Goal: Task Accomplishment & Management: Complete application form

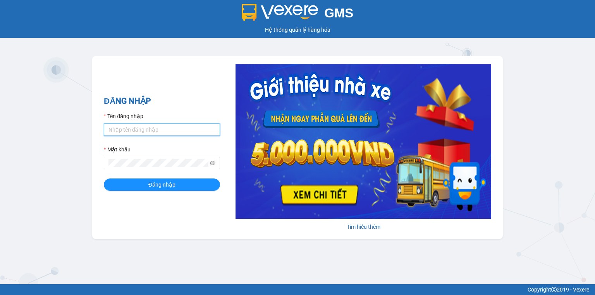
click at [134, 132] on input "Tên đăng nhập" at bounding box center [162, 130] width 116 height 12
type input "vi.nhuquynh"
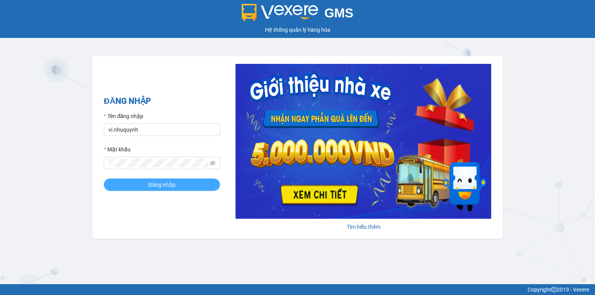
click at [152, 188] on span "Đăng nhập" at bounding box center [161, 184] width 27 height 9
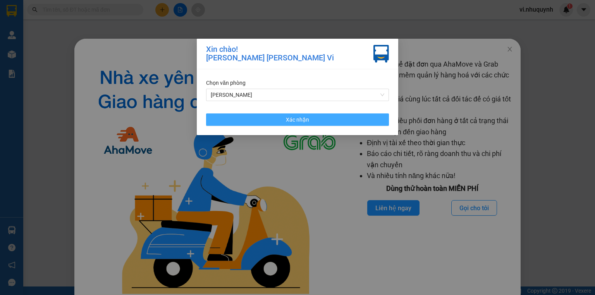
click at [304, 123] on span "Xác nhận" at bounding box center [297, 119] width 23 height 9
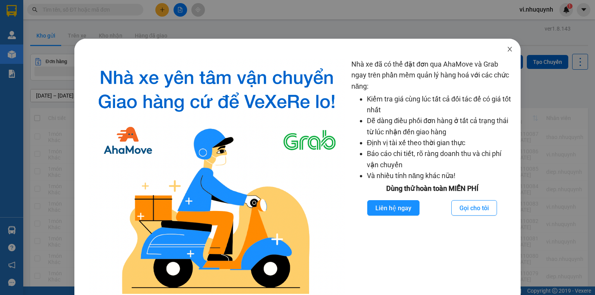
click at [507, 51] on icon "close" at bounding box center [510, 49] width 6 height 6
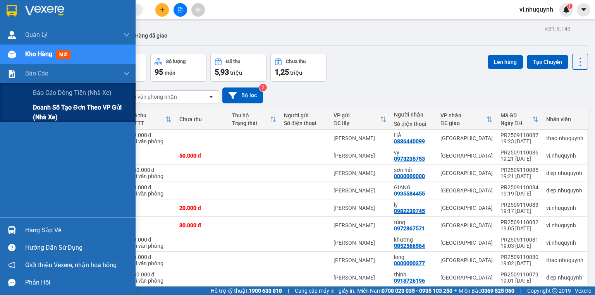
click at [57, 106] on span "Doanh số tạo đơn theo VP gửi (nhà xe)" at bounding box center [81, 112] width 97 height 19
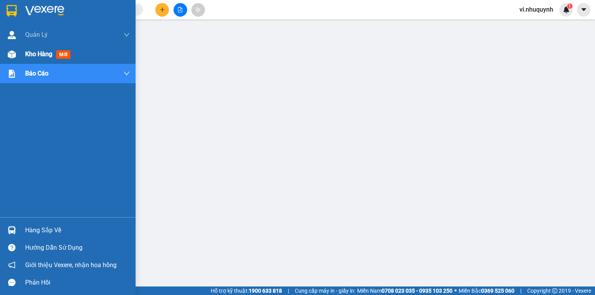
click at [31, 53] on span "Kho hàng" at bounding box center [38, 53] width 27 height 7
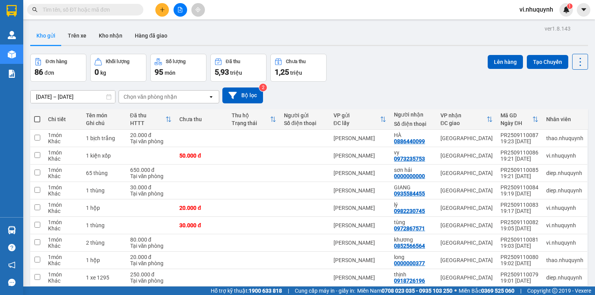
click at [118, 11] on input "text" at bounding box center [88, 9] width 91 height 9
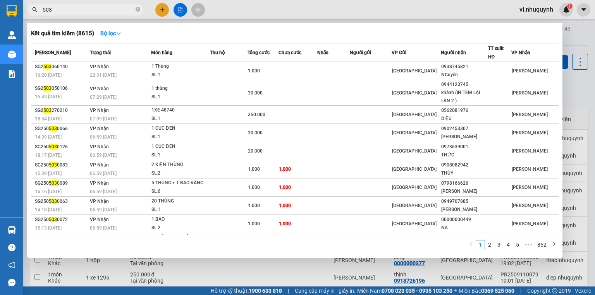
click at [118, 11] on input "503" at bounding box center [88, 9] width 91 height 9
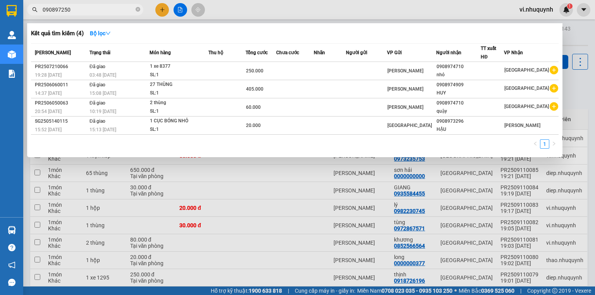
type input "0908972503"
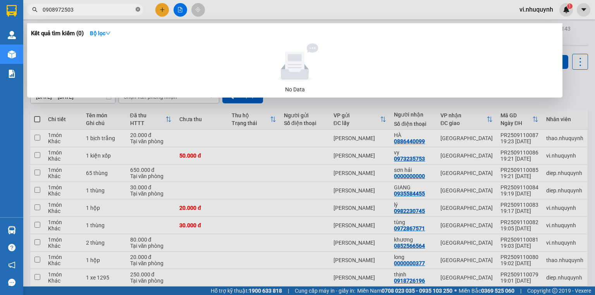
click at [136, 9] on icon "close-circle" at bounding box center [138, 9] width 5 height 5
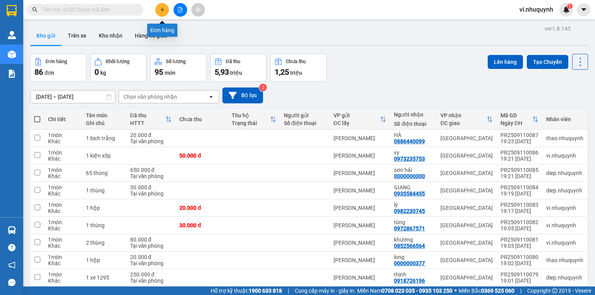
click at [160, 12] on icon "plus" at bounding box center [162, 9] width 5 height 5
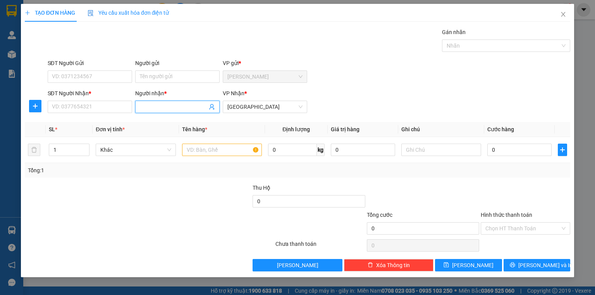
click at [158, 108] on input "Người nhận *" at bounding box center [173, 107] width 67 height 9
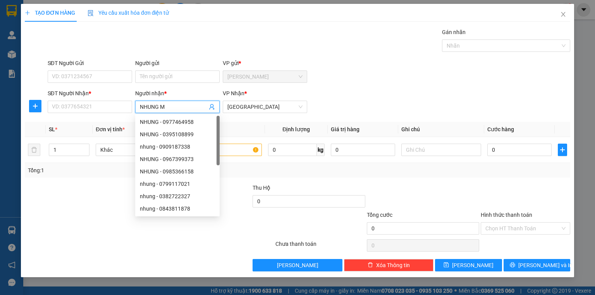
type input "NHUNG MT"
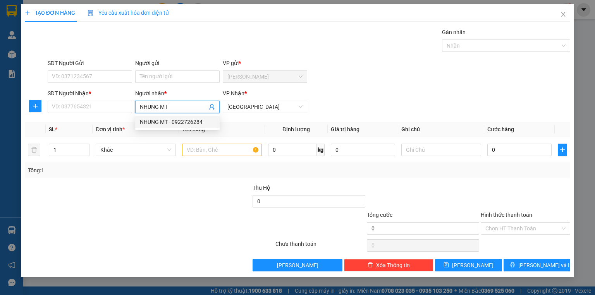
click at [173, 121] on div "NHUNG MT - 0922726284" at bounding box center [177, 122] width 75 height 9
type input "0922726284"
type input "NHUNG MT"
click at [208, 151] on input "text" at bounding box center [222, 150] width 80 height 12
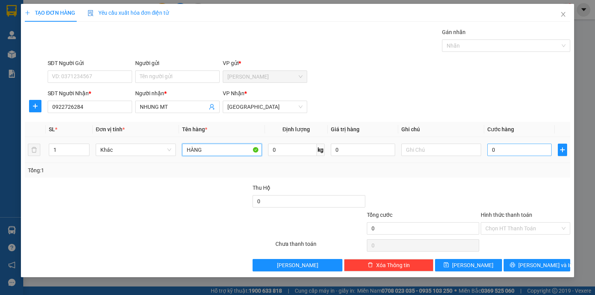
type input "HÀNG"
click at [507, 151] on input "0" at bounding box center [519, 150] width 64 height 12
type input "7"
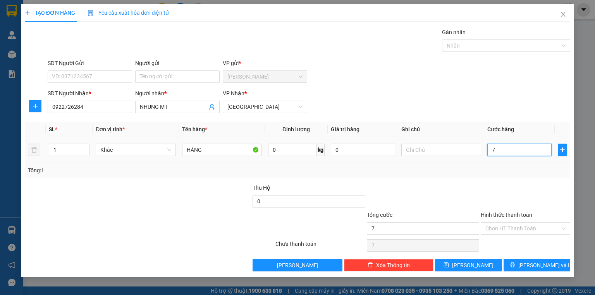
type input "70"
type input "700"
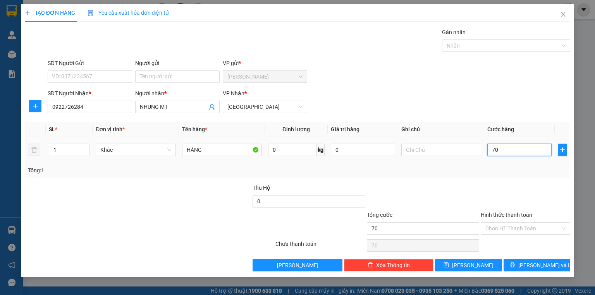
type input "700"
type input "7.000"
type input "70.000"
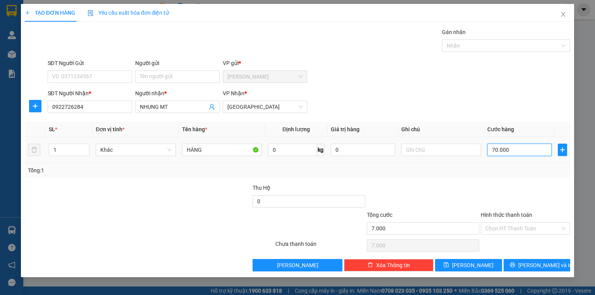
type input "70.000"
click at [506, 227] on input "Hình thức thanh toán" at bounding box center [522, 229] width 75 height 12
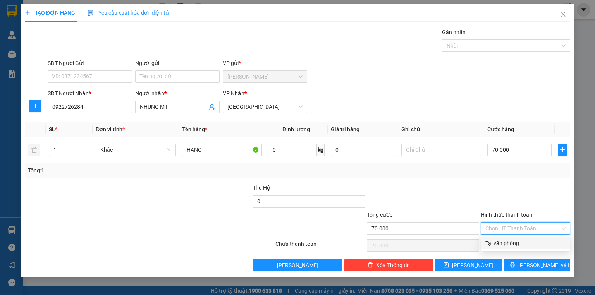
click at [503, 244] on div "Tại văn phòng" at bounding box center [525, 243] width 80 height 9
type input "0"
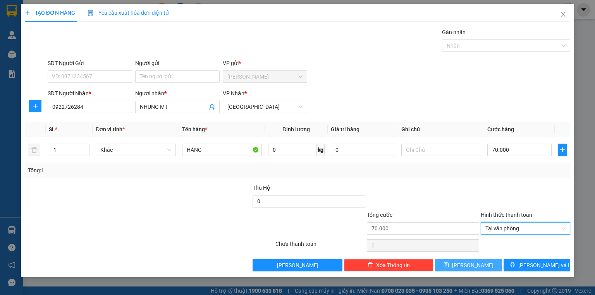
click at [488, 268] on button "Lưu" at bounding box center [468, 265] width 67 height 12
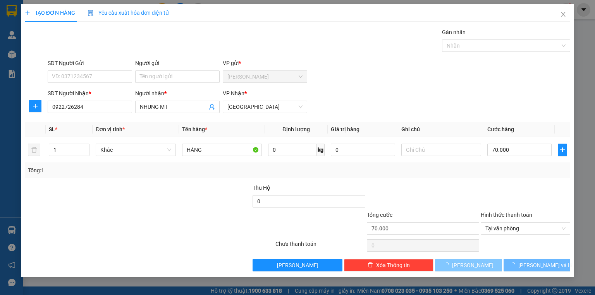
type input "0"
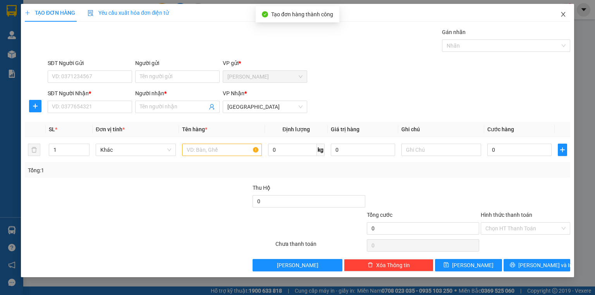
click at [565, 16] on icon "close" at bounding box center [563, 14] width 6 height 6
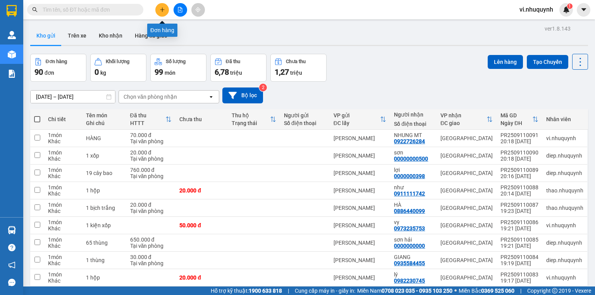
click at [161, 9] on icon "plus" at bounding box center [162, 9] width 4 height 0
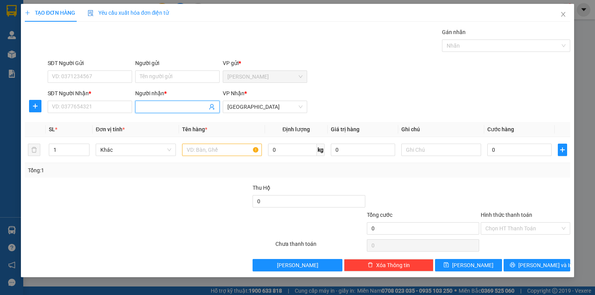
click at [167, 110] on input "Người nhận *" at bounding box center [173, 107] width 67 height 9
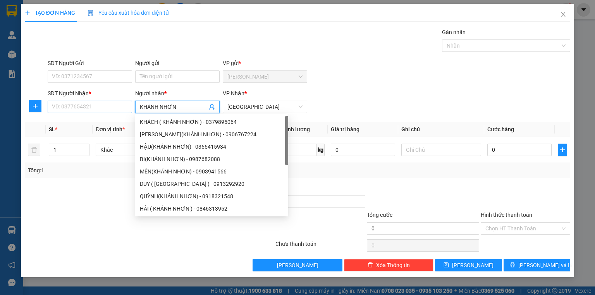
type input "KHÁNH NHƠN"
click at [112, 104] on input "SĐT Người Nhận *" at bounding box center [90, 107] width 84 height 12
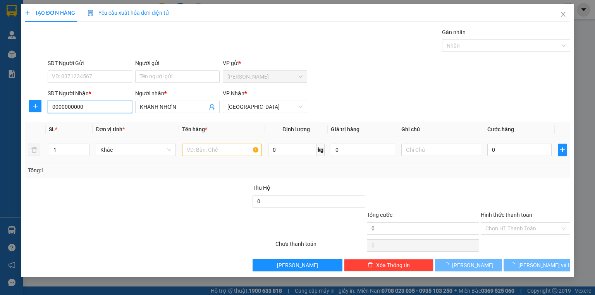
type input "0000000000"
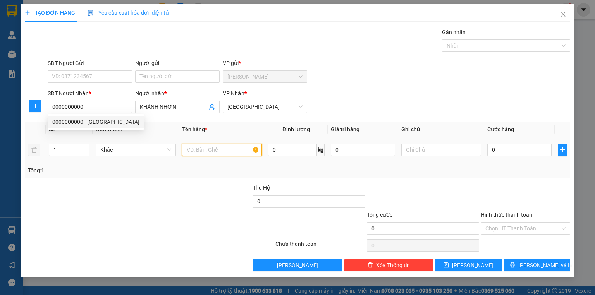
click at [203, 151] on input "text" at bounding box center [222, 150] width 80 height 12
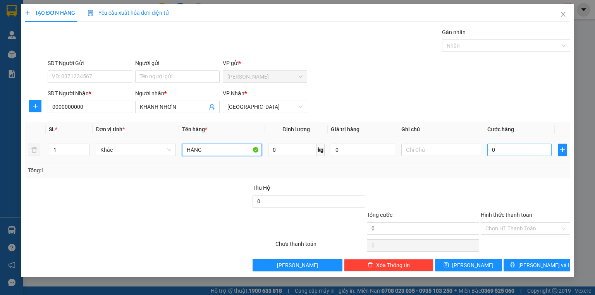
type input "HÀNG"
click at [499, 152] on input "0" at bounding box center [519, 150] width 64 height 12
type input "1"
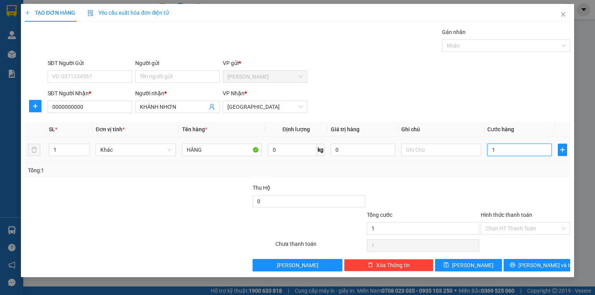
type input "17"
type input "170"
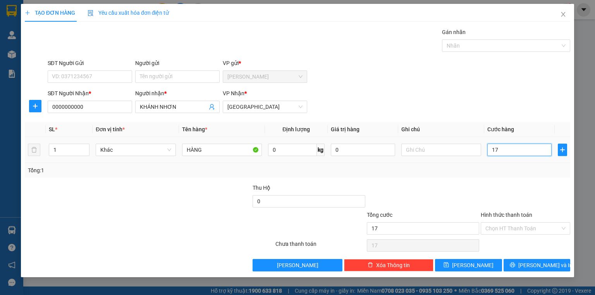
type input "170"
type input "1.700"
type input "17.000"
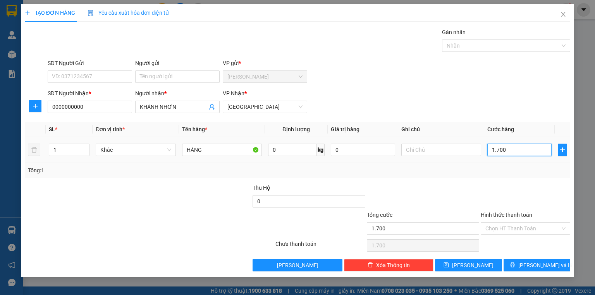
type input "17.000"
type input "170.000"
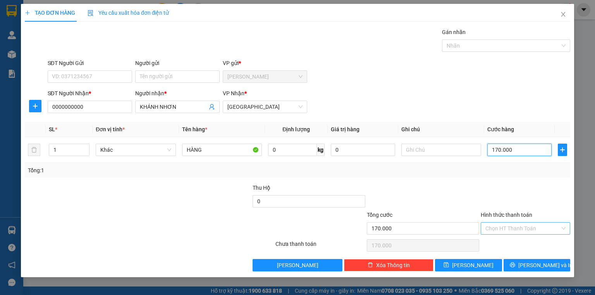
type input "170.000"
click at [501, 228] on input "Hình thức thanh toán" at bounding box center [522, 229] width 75 height 12
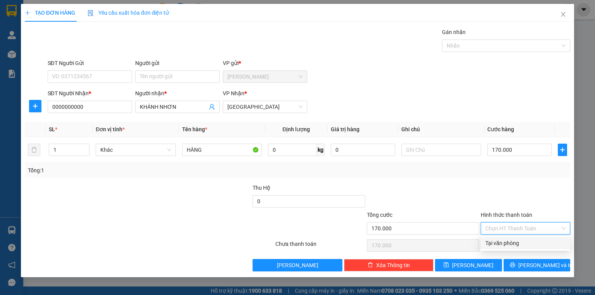
click at [503, 247] on div "Tại văn phòng" at bounding box center [525, 243] width 80 height 9
type input "0"
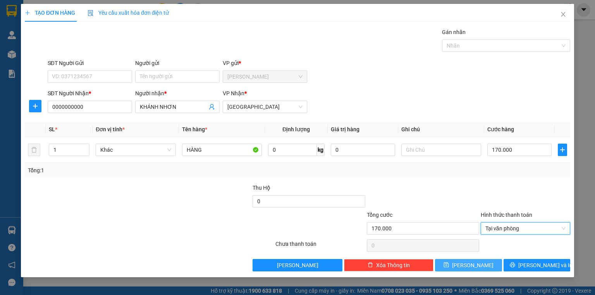
click at [488, 266] on button "Lưu" at bounding box center [468, 265] width 67 height 12
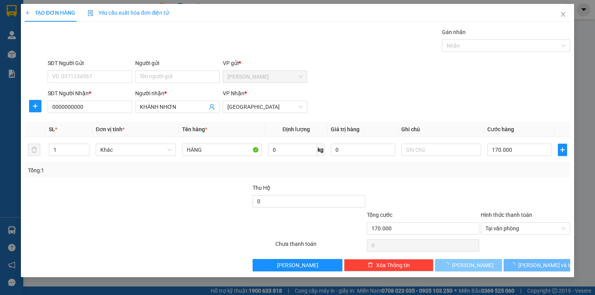
type input "0"
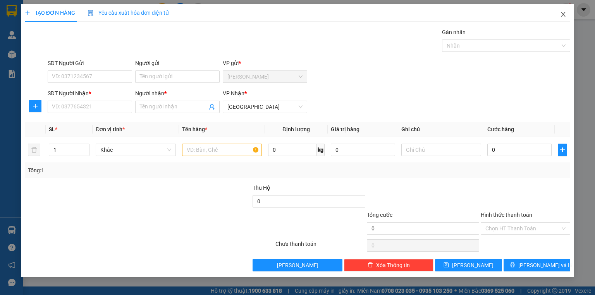
click at [563, 15] on icon "close" at bounding box center [563, 14] width 4 height 5
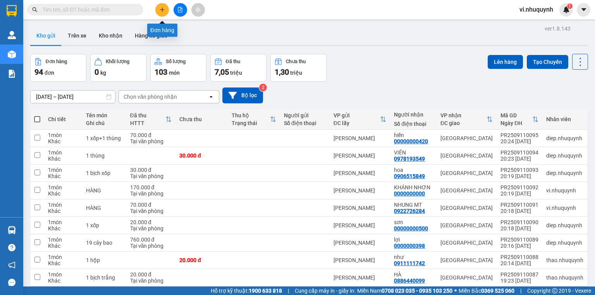
click at [160, 10] on icon "plus" at bounding box center [162, 9] width 5 height 5
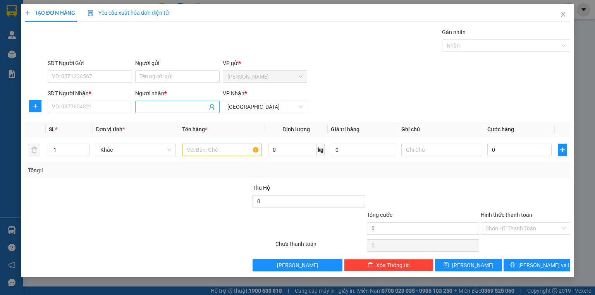
click at [164, 108] on input "Người nhận *" at bounding box center [173, 107] width 67 height 9
type input "HĐH"
click at [84, 104] on input "SĐT Người Nhận *" at bounding box center [90, 107] width 84 height 12
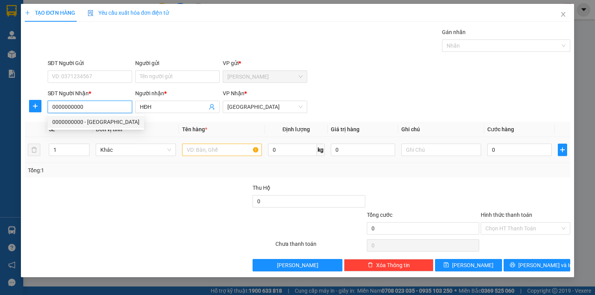
type input "0000000000"
click at [201, 152] on input "text" at bounding box center [222, 150] width 80 height 12
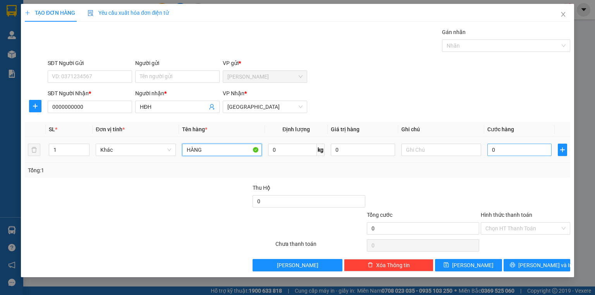
type input "HÀNG"
click at [511, 147] on input "0" at bounding box center [519, 150] width 64 height 12
type input "7"
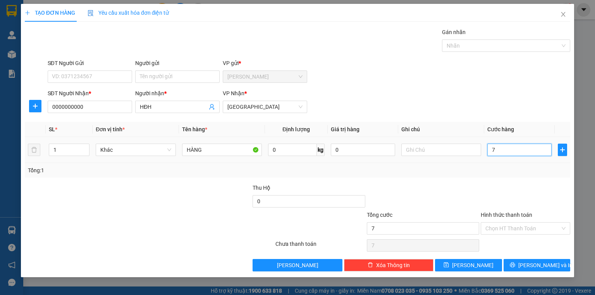
type input "70"
type input "700"
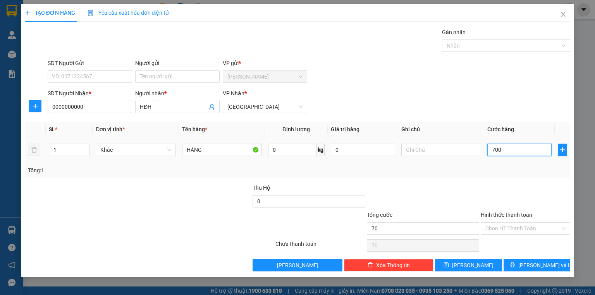
type input "700"
type input "7.000"
type input "70.000"
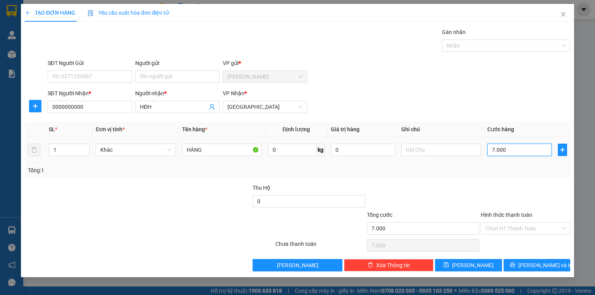
type input "70.000"
click at [497, 228] on input "Hình thức thanh toán" at bounding box center [522, 229] width 75 height 12
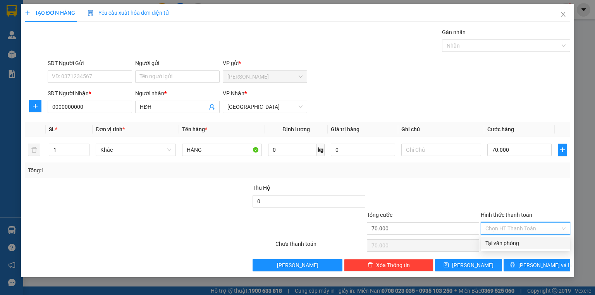
click at [500, 245] on div "Tại văn phòng" at bounding box center [525, 243] width 80 height 9
type input "0"
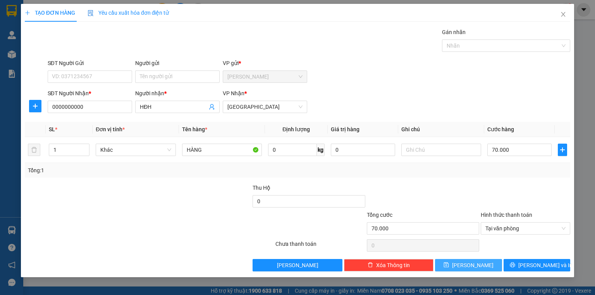
click at [490, 268] on button "Lưu" at bounding box center [468, 265] width 67 height 12
type input "0"
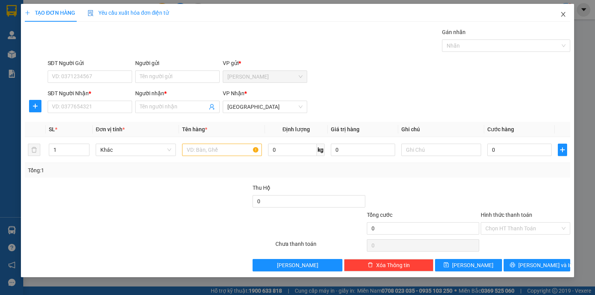
click at [562, 14] on icon "close" at bounding box center [563, 14] width 6 height 6
